Goal: Task Accomplishment & Management: Manage account settings

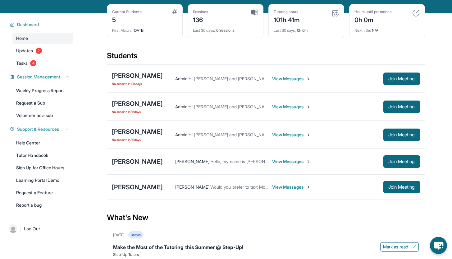
scroll to position [34, 0]
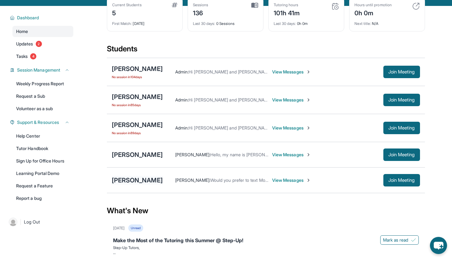
click at [130, 184] on div "[PERSON_NAME]" at bounding box center [137, 180] width 51 height 9
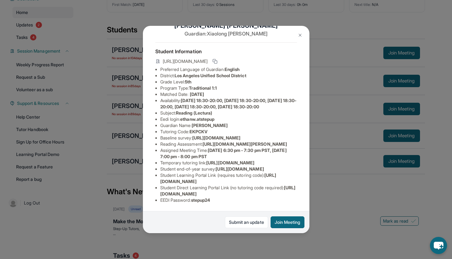
scroll to position [0, 0]
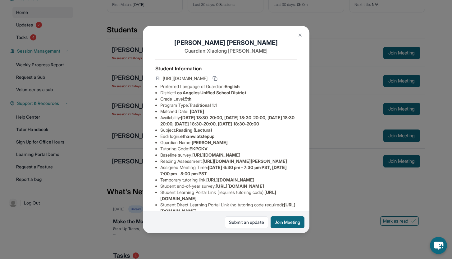
click at [298, 36] on img at bounding box center [300, 35] width 5 height 5
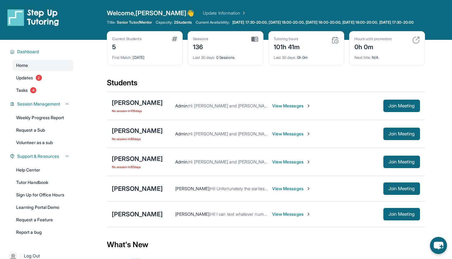
click at [272, 191] on span "View Messages" at bounding box center [291, 188] width 39 height 6
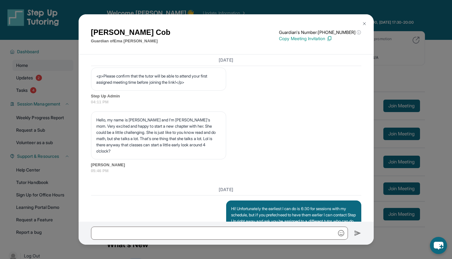
scroll to position [447, 0]
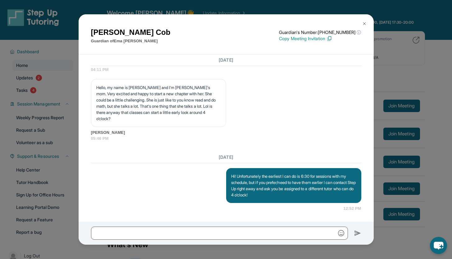
click at [365, 21] on img at bounding box center [364, 23] width 5 height 5
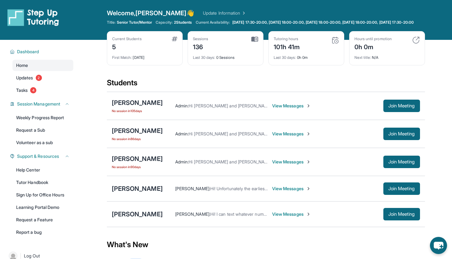
click at [311, 109] on span "View Messages" at bounding box center [291, 106] width 39 height 6
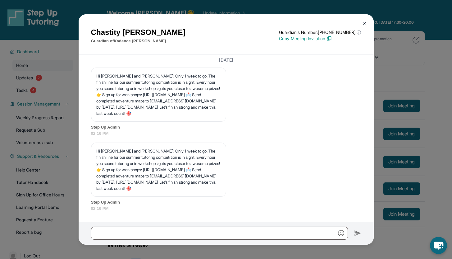
scroll to position [5655, 0]
click at [364, 25] on img at bounding box center [364, 23] width 5 height 5
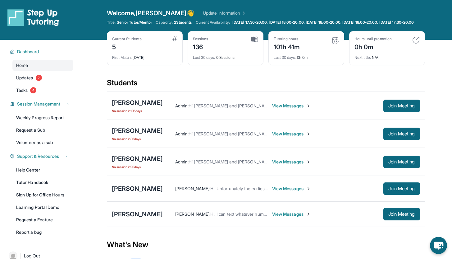
click at [283, 191] on span "View Messages" at bounding box center [291, 188] width 39 height 6
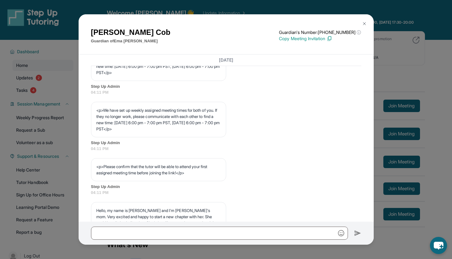
scroll to position [288, 0]
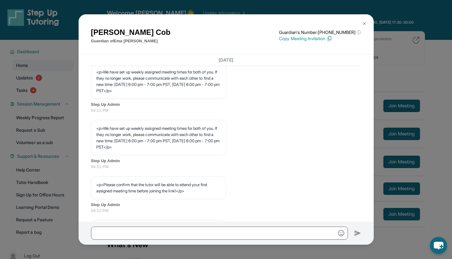
click at [364, 25] on img at bounding box center [364, 23] width 5 height 5
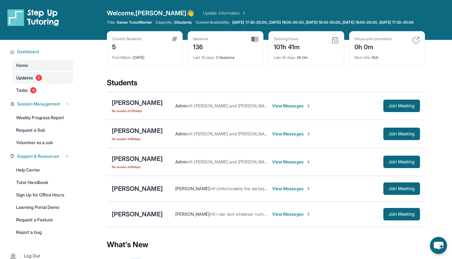
click at [20, 81] on span "Updates" at bounding box center [24, 78] width 17 height 6
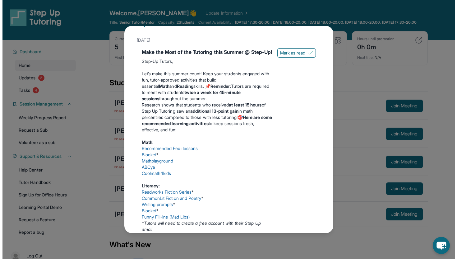
scroll to position [0, 0]
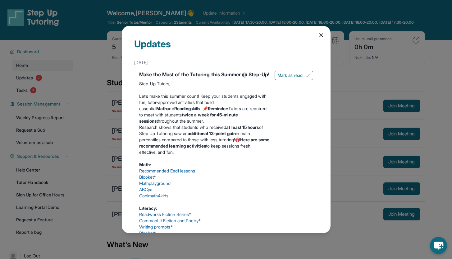
click at [318, 34] on icon at bounding box center [321, 35] width 6 height 6
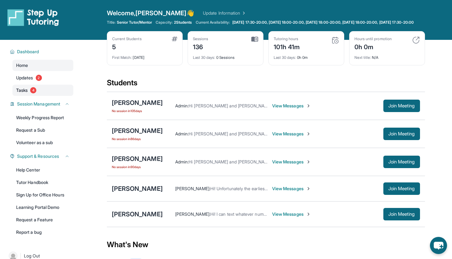
click at [34, 93] on span "4" at bounding box center [33, 90] width 6 height 6
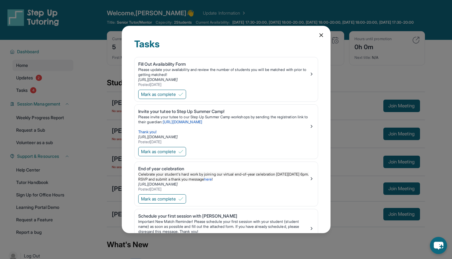
click at [317, 38] on div "Tasks Fill Out Availability Form Please update your availability and review the…" at bounding box center [226, 129] width 209 height 207
click at [318, 37] on icon at bounding box center [321, 35] width 6 height 6
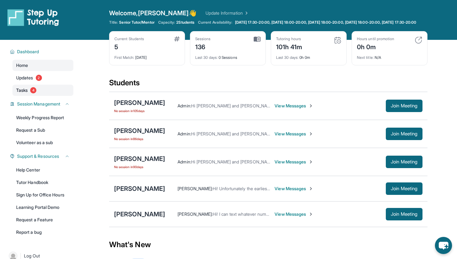
click at [26, 93] on span "Tasks" at bounding box center [21, 90] width 11 height 6
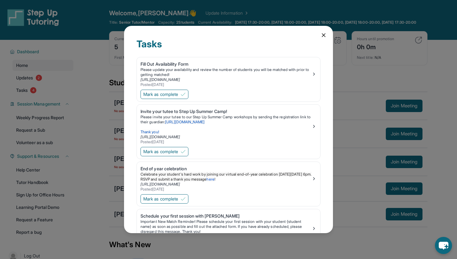
click at [323, 35] on icon at bounding box center [323, 35] width 6 height 6
